Goal: Task Accomplishment & Management: Manage account settings

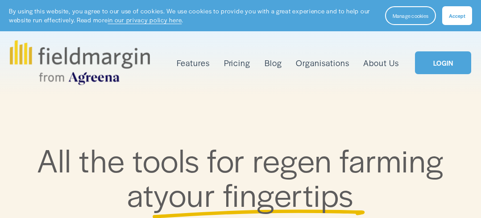
drag, startPoint x: 0, startPoint y: 0, endPoint x: 463, endPoint y: 8, distance: 463.4
click at [464, 8] on button "Accept" at bounding box center [457, 15] width 30 height 19
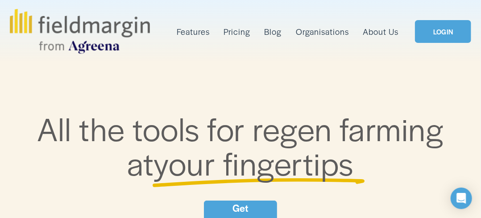
click at [451, 32] on link "LOGIN" at bounding box center [443, 31] width 56 height 23
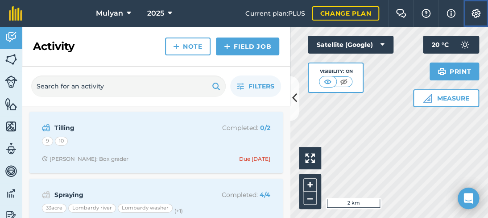
click at [474, 10] on img at bounding box center [476, 13] width 11 height 9
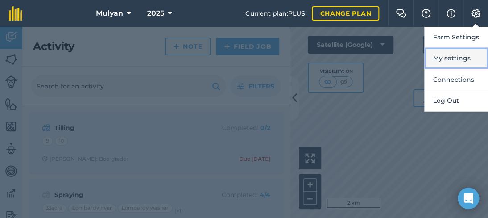
click at [453, 54] on button "My settings" at bounding box center [456, 58] width 64 height 21
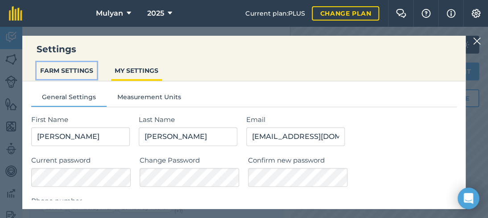
click at [89, 72] on button "FARM SETTINGS" at bounding box center [67, 70] width 60 height 17
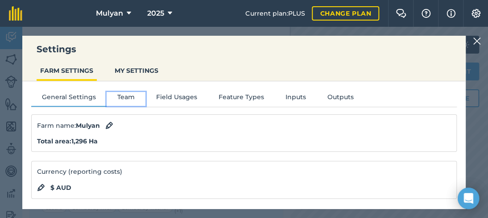
click at [127, 95] on button "Team" at bounding box center [126, 98] width 39 height 13
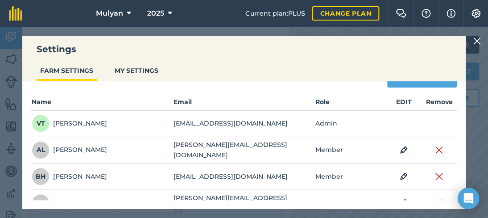
scroll to position [89, 0]
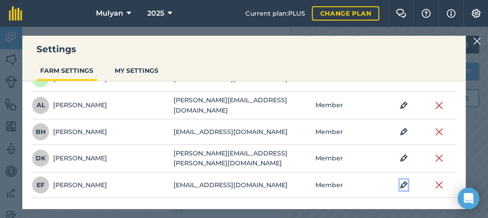
click at [400, 179] on img at bounding box center [404, 184] width 8 height 11
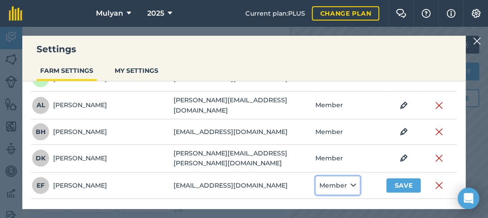
click at [351, 180] on icon at bounding box center [353, 185] width 5 height 10
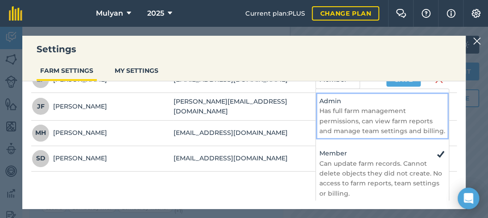
click at [354, 106] on p "Has full farm management permissions, can view farm reports and manage team set…" at bounding box center [383, 121] width 126 height 30
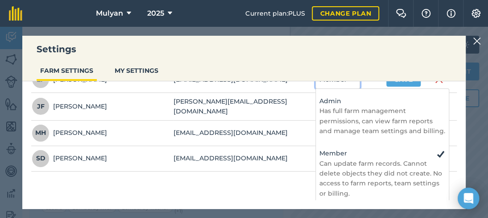
select select "ADMIN"
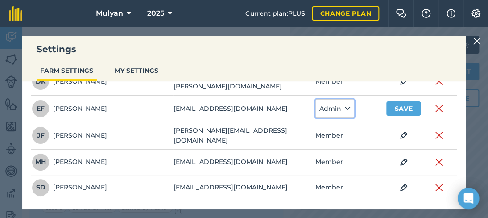
scroll to position [158, 0]
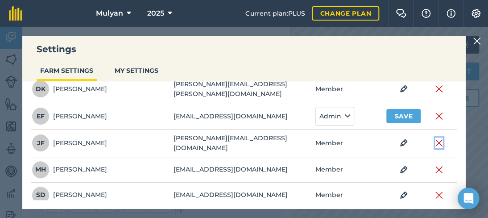
click at [435, 137] on img at bounding box center [439, 142] width 8 height 11
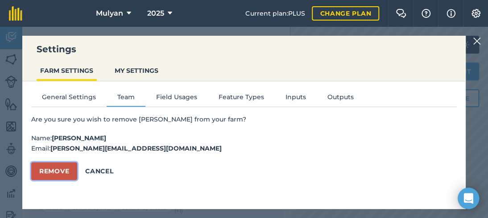
click at [57, 172] on button "Remove" at bounding box center [54, 171] width 46 height 18
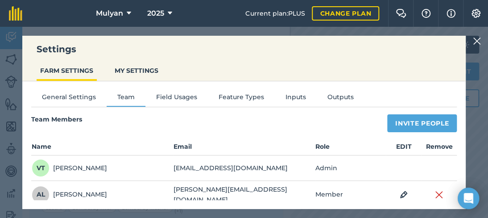
scroll to position [89, 0]
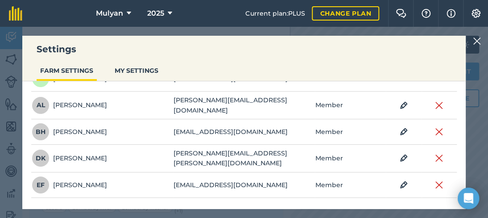
click at [402, 177] on td "EDIT" at bounding box center [404, 184] width 36 height 25
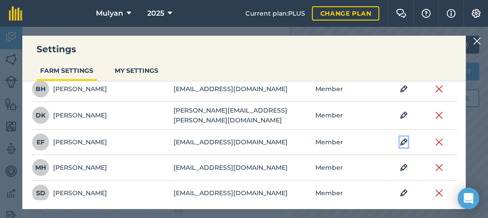
click at [400, 137] on img at bounding box center [404, 142] width 8 height 11
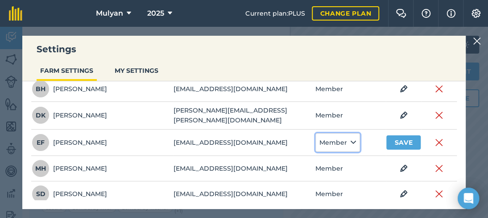
click at [351, 138] on icon at bounding box center [353, 142] width 5 height 10
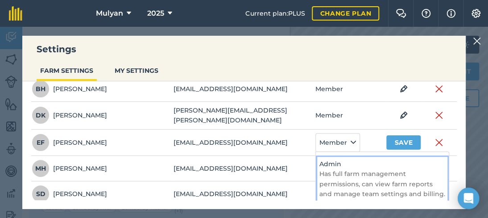
click at [341, 169] on p "Has full farm management permissions, can view farm reports and manage team set…" at bounding box center [383, 184] width 126 height 30
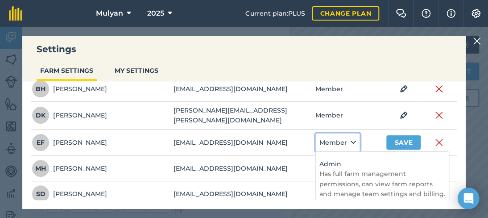
select select "ADMIN"
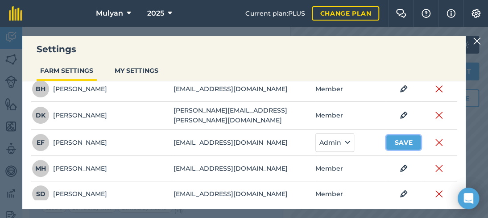
click at [403, 136] on button "Save" at bounding box center [404, 142] width 34 height 14
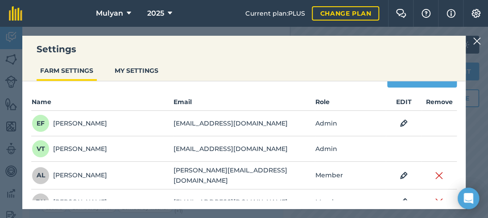
scroll to position [0, 0]
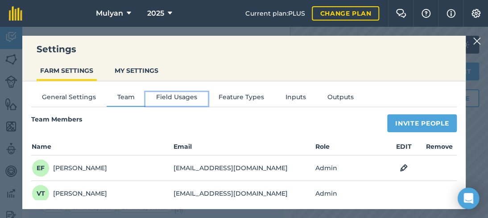
click at [180, 98] on button "Field Usages" at bounding box center [177, 98] width 62 height 13
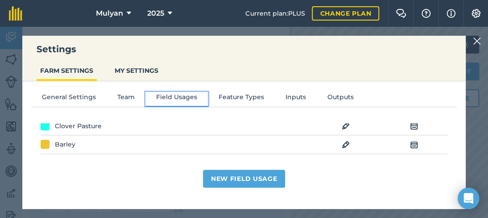
scroll to position [329, 0]
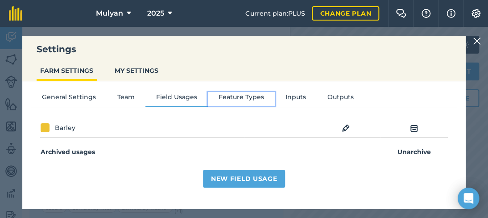
click at [243, 96] on button "Feature Types" at bounding box center [241, 98] width 67 height 13
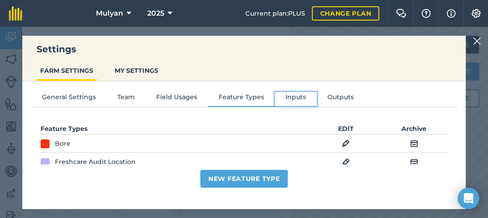
click at [291, 98] on button "Inputs" at bounding box center [296, 98] width 42 height 13
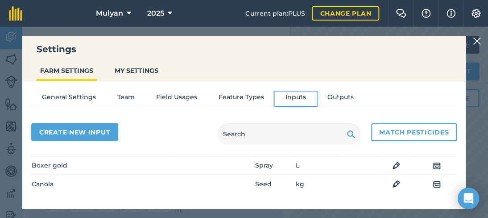
scroll to position [268, 0]
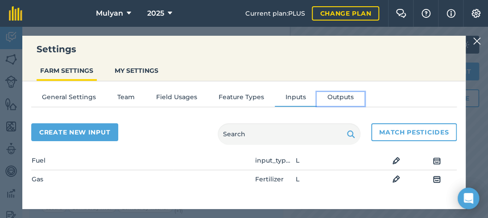
click at [339, 99] on button "Outputs" at bounding box center [341, 98] width 48 height 13
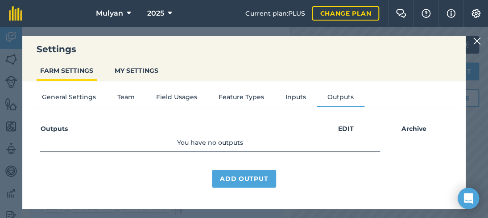
click at [475, 39] on img at bounding box center [477, 41] width 8 height 11
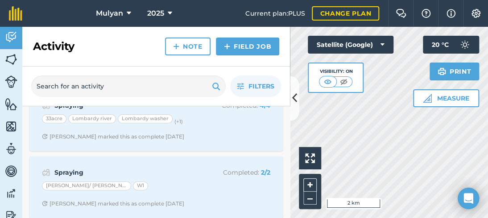
scroll to position [94, 0]
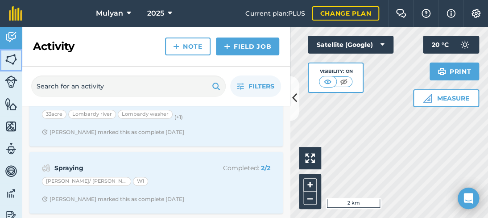
click at [7, 58] on img at bounding box center [11, 59] width 12 height 13
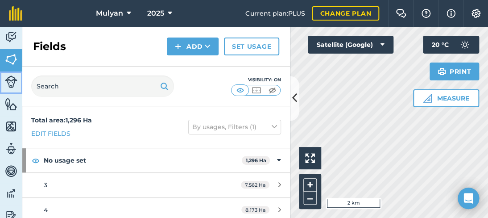
click at [9, 82] on img at bounding box center [11, 81] width 12 height 12
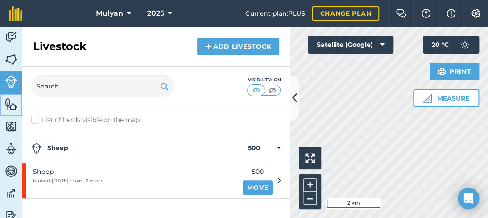
click at [10, 104] on img at bounding box center [11, 103] width 12 height 13
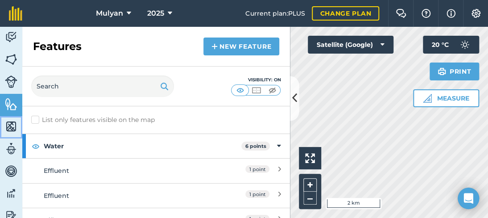
click at [12, 127] on img at bounding box center [11, 126] width 12 height 13
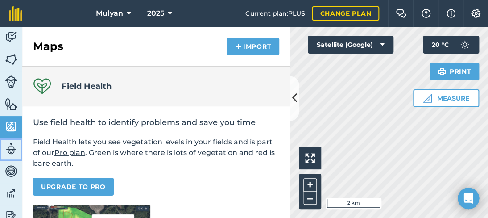
click at [11, 152] on img at bounding box center [11, 148] width 12 height 13
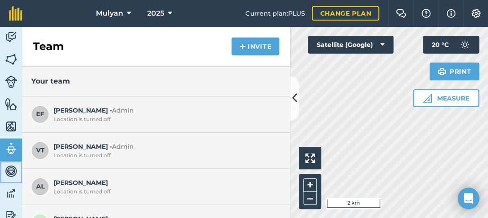
click at [15, 172] on img at bounding box center [11, 170] width 12 height 13
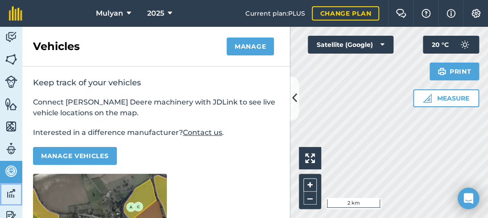
click at [12, 192] on img at bounding box center [11, 193] width 12 height 13
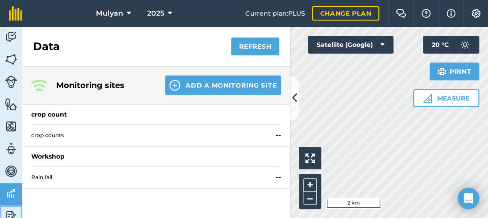
click at [15, 208] on link "Reporting" at bounding box center [11, 216] width 22 height 22
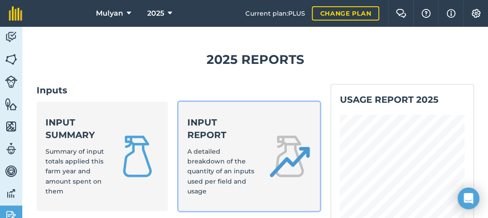
click at [204, 139] on strong "Input report" at bounding box center [222, 128] width 71 height 25
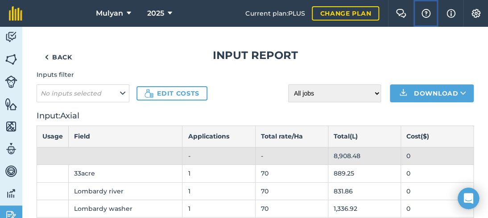
click at [424, 12] on img at bounding box center [426, 13] width 11 height 9
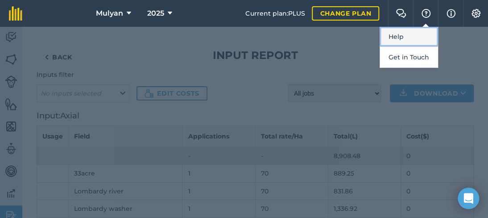
click at [398, 36] on link "Help" at bounding box center [409, 37] width 58 height 20
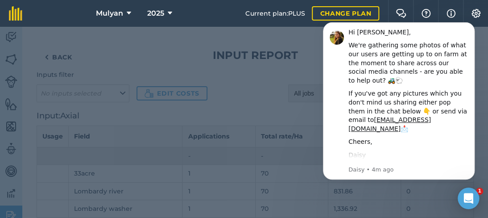
click at [112, 64] on div at bounding box center [244, 122] width 488 height 191
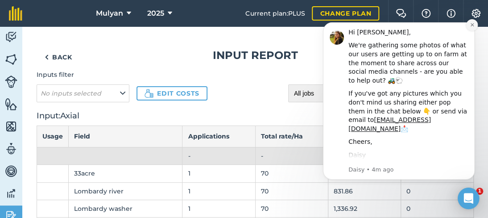
click at [470, 25] on icon "Dismiss notification" at bounding box center [472, 24] width 5 height 5
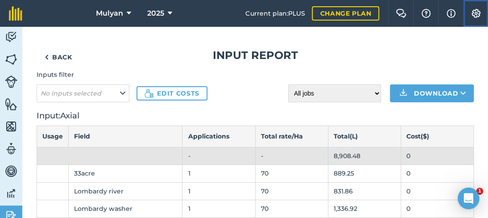
click at [473, 11] on img at bounding box center [476, 13] width 11 height 9
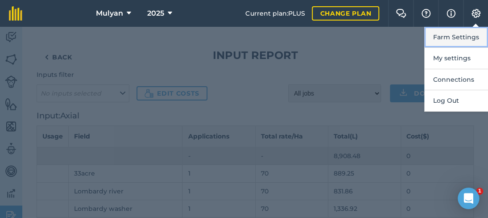
click at [456, 35] on button "Farm Settings" at bounding box center [456, 37] width 64 height 21
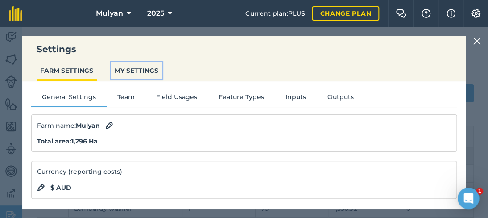
click at [151, 71] on button "MY SETTINGS" at bounding box center [136, 70] width 51 height 17
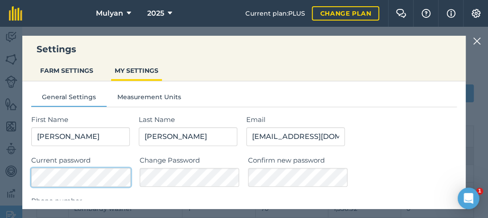
scroll to position [45, 0]
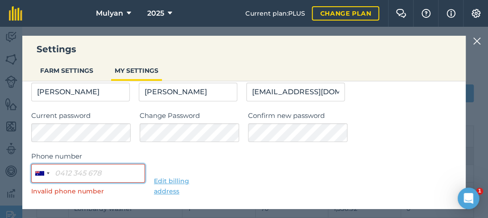
click at [118, 174] on input "Phone number" at bounding box center [88, 173] width 114 height 19
drag, startPoint x: 118, startPoint y: 174, endPoint x: 41, endPoint y: 158, distance: 78.3
click at [50, 169] on div "Australia +61 244 results found Afghanistan +93 Albania +355 Algeria +213 Ameri…" at bounding box center [88, 173] width 114 height 19
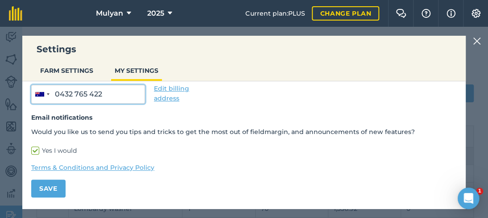
scroll to position [34, 0]
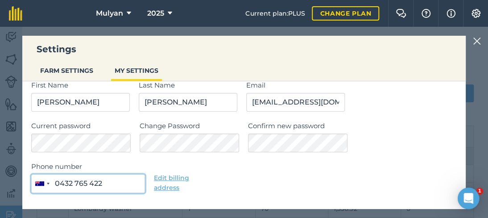
type input "0432 765 422"
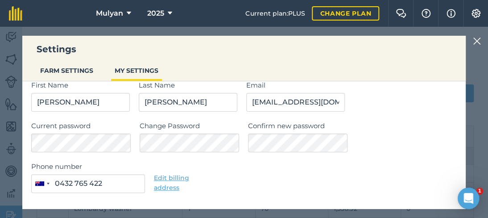
click at [169, 177] on link "Edit billing address" at bounding box center [171, 183] width 35 height 18
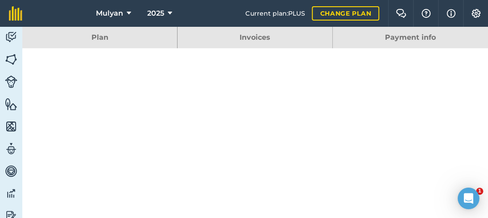
click at [399, 34] on link "Payment info" at bounding box center [410, 37] width 155 height 21
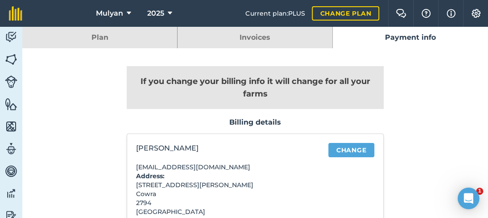
scroll to position [89, 0]
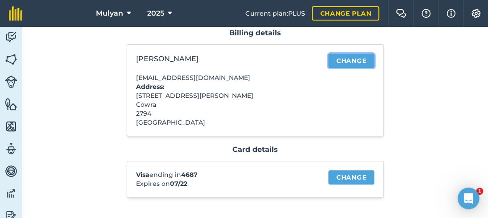
click at [350, 58] on link "Change" at bounding box center [352, 61] width 46 height 14
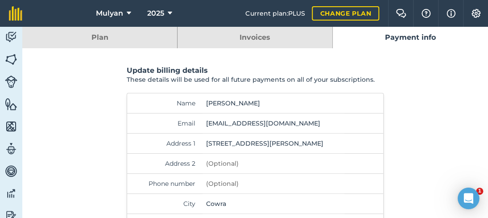
drag, startPoint x: 251, startPoint y: 122, endPoint x: 200, endPoint y: 128, distance: 51.3
click at [203, 128] on input "vincentatrevino@gmail.com" at bounding box center [274, 123] width 142 height 20
drag, startPoint x: 217, startPoint y: 125, endPoint x: 291, endPoint y: 118, distance: 73.9
click at [291, 118] on input "ed@gmail.com" at bounding box center [274, 123] width 142 height 20
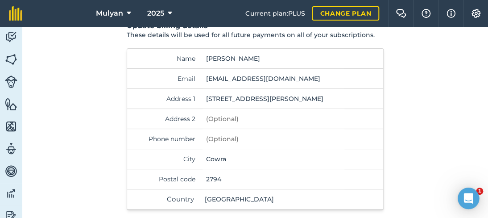
scroll to position [93, 0]
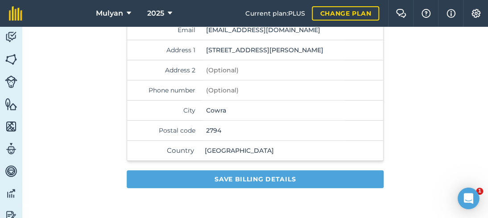
type input "ed@mulyanfarm.cm.au"
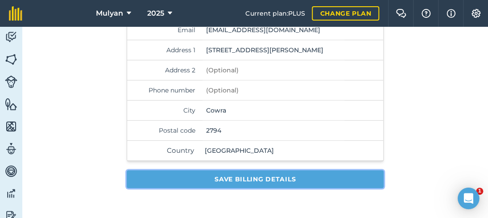
click at [250, 172] on button "Save billing details" at bounding box center [255, 179] width 257 height 18
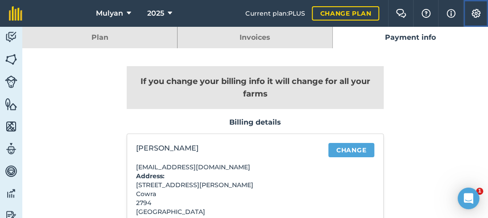
click at [474, 9] on img at bounding box center [476, 13] width 11 height 9
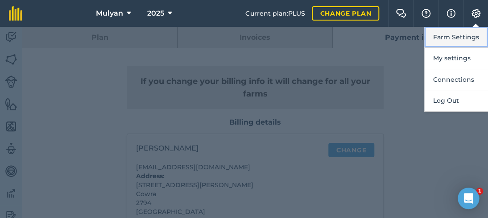
click at [453, 38] on button "Farm Settings" at bounding box center [456, 37] width 64 height 21
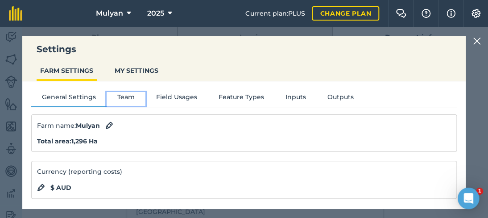
click at [131, 100] on button "Team" at bounding box center [126, 98] width 39 height 13
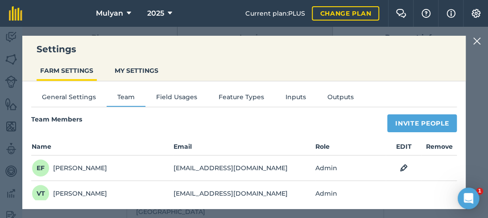
click at [473, 42] on img at bounding box center [477, 41] width 8 height 11
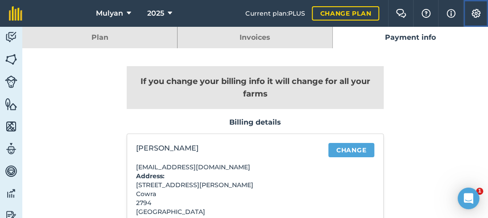
click at [476, 8] on button "Settings" at bounding box center [475, 13] width 25 height 27
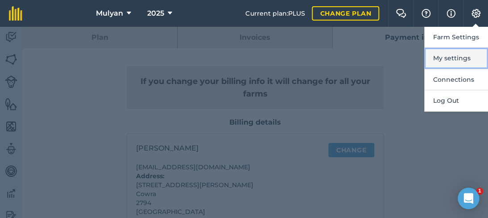
click at [456, 55] on button "My settings" at bounding box center [456, 58] width 64 height 21
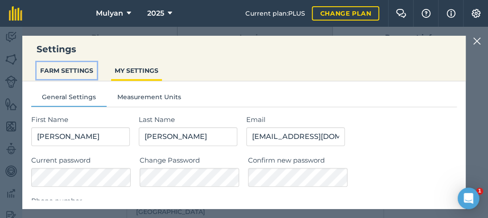
click at [79, 67] on button "FARM SETTINGS" at bounding box center [67, 70] width 60 height 17
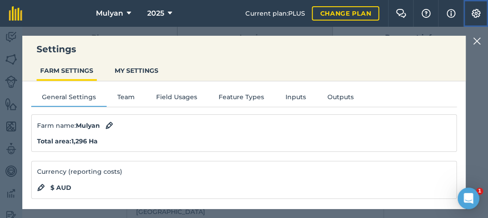
click at [480, 8] on button "Settings" at bounding box center [475, 13] width 25 height 27
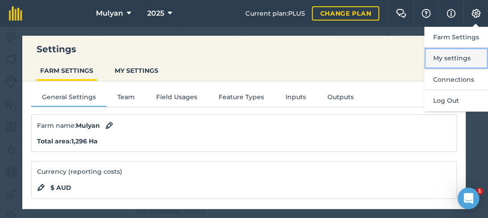
click at [450, 59] on button "My settings" at bounding box center [456, 58] width 64 height 21
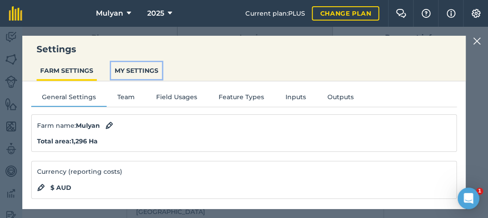
click at [158, 68] on button "MY SETTINGS" at bounding box center [136, 70] width 51 height 17
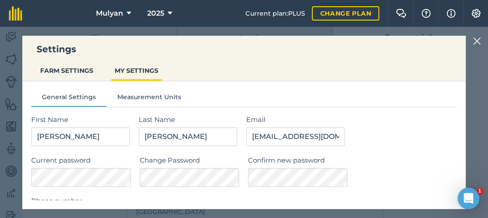
scroll to position [89, 0]
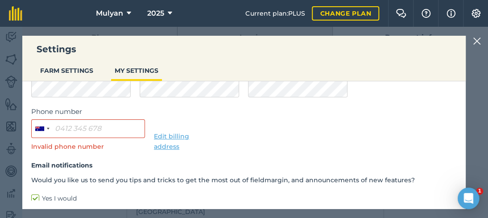
click at [177, 133] on link "Edit billing address" at bounding box center [171, 141] width 35 height 18
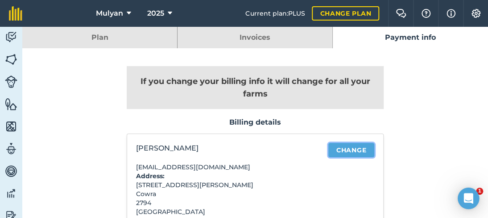
click at [354, 145] on link "Change" at bounding box center [352, 150] width 46 height 14
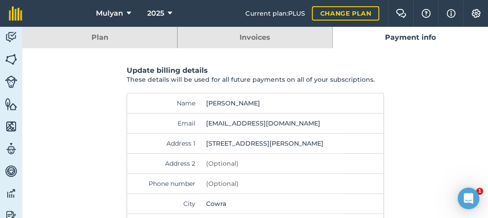
click at [241, 122] on input "ed@mulyanfarm.cm.au" at bounding box center [274, 123] width 142 height 20
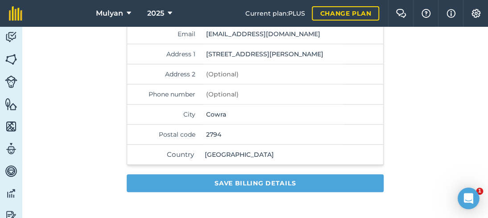
scroll to position [93, 0]
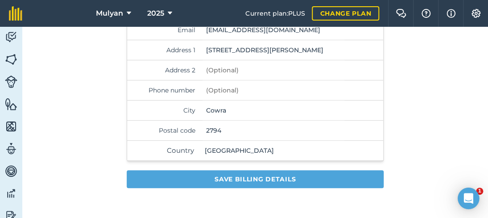
type input "ed@mulyancom.au"
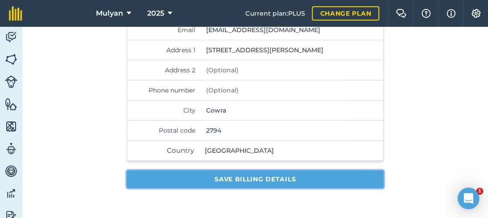
click at [257, 174] on button "Save billing details" at bounding box center [255, 179] width 257 height 18
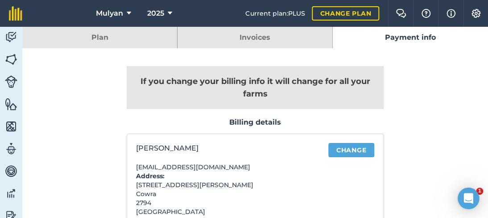
click at [243, 40] on link "Invoices" at bounding box center [255, 37] width 155 height 21
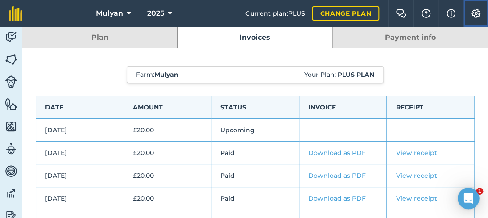
click at [472, 13] on img at bounding box center [476, 13] width 11 height 9
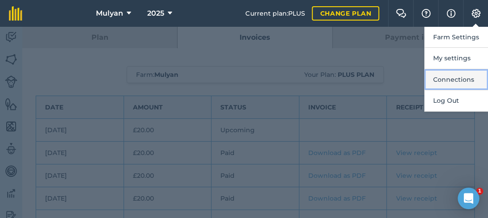
click at [450, 83] on button "Connections" at bounding box center [456, 79] width 64 height 21
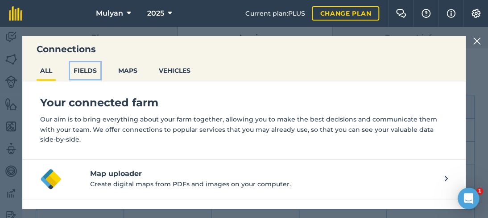
click at [93, 71] on button "FIELDS" at bounding box center [85, 70] width 30 height 17
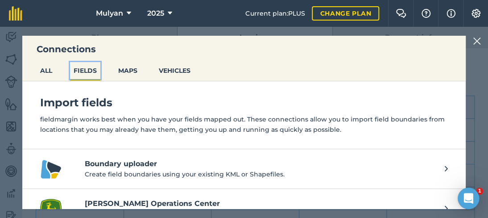
scroll to position [19, 0]
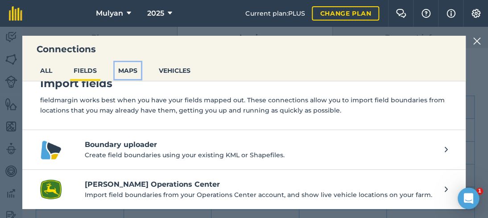
click at [130, 70] on button "MAPS" at bounding box center [128, 70] width 26 height 17
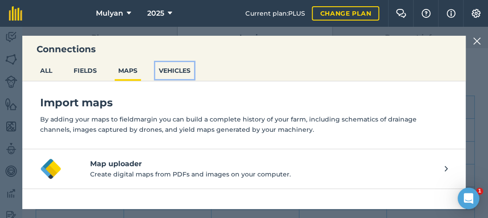
click at [171, 71] on button "VEHICLES" at bounding box center [174, 70] width 39 height 17
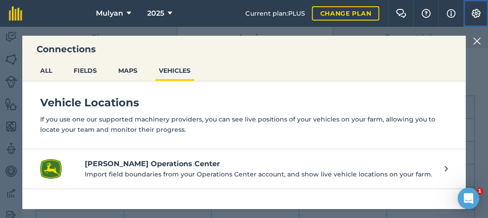
click at [473, 15] on img at bounding box center [476, 13] width 11 height 9
